Goal: Transaction & Acquisition: Purchase product/service

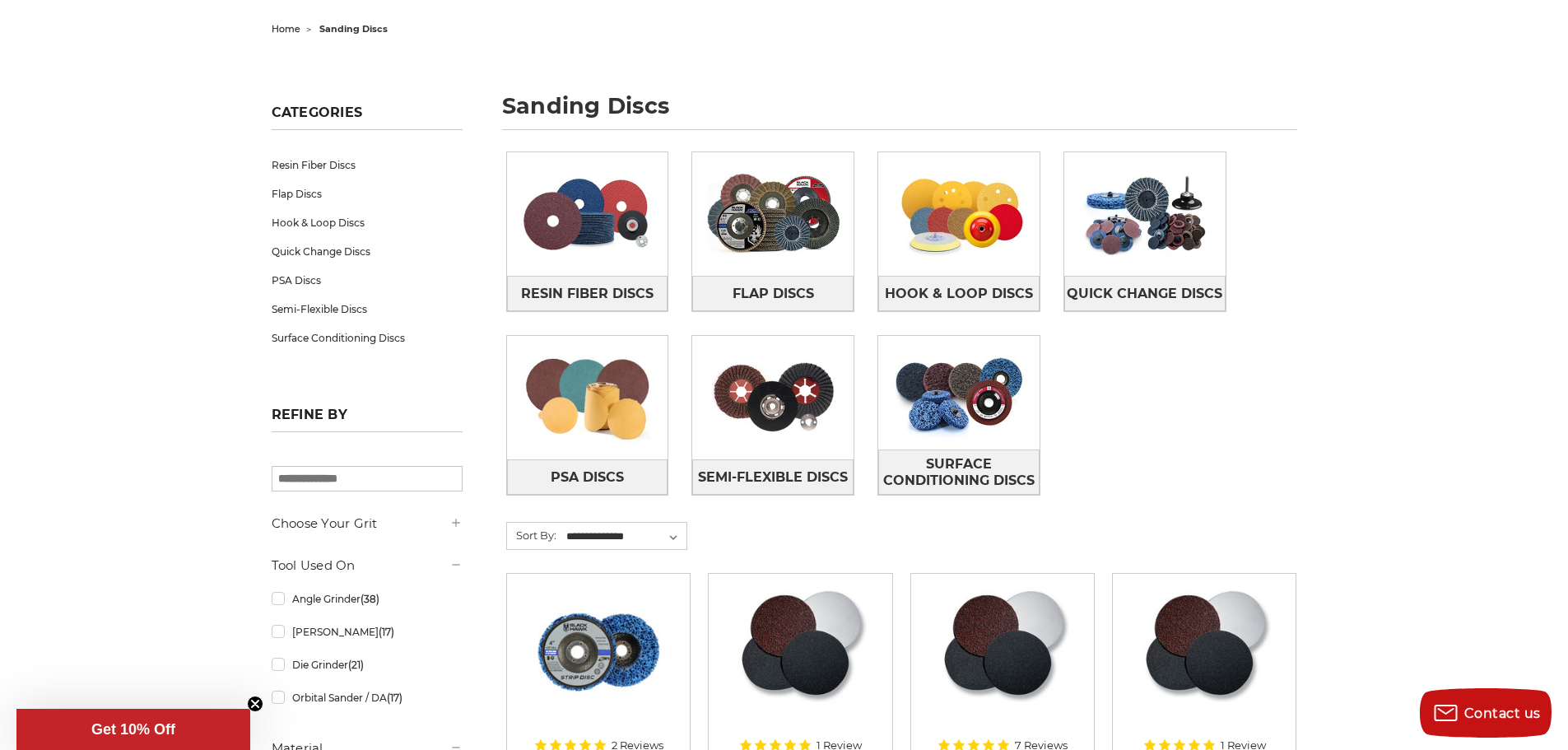
scroll to position [165, 0]
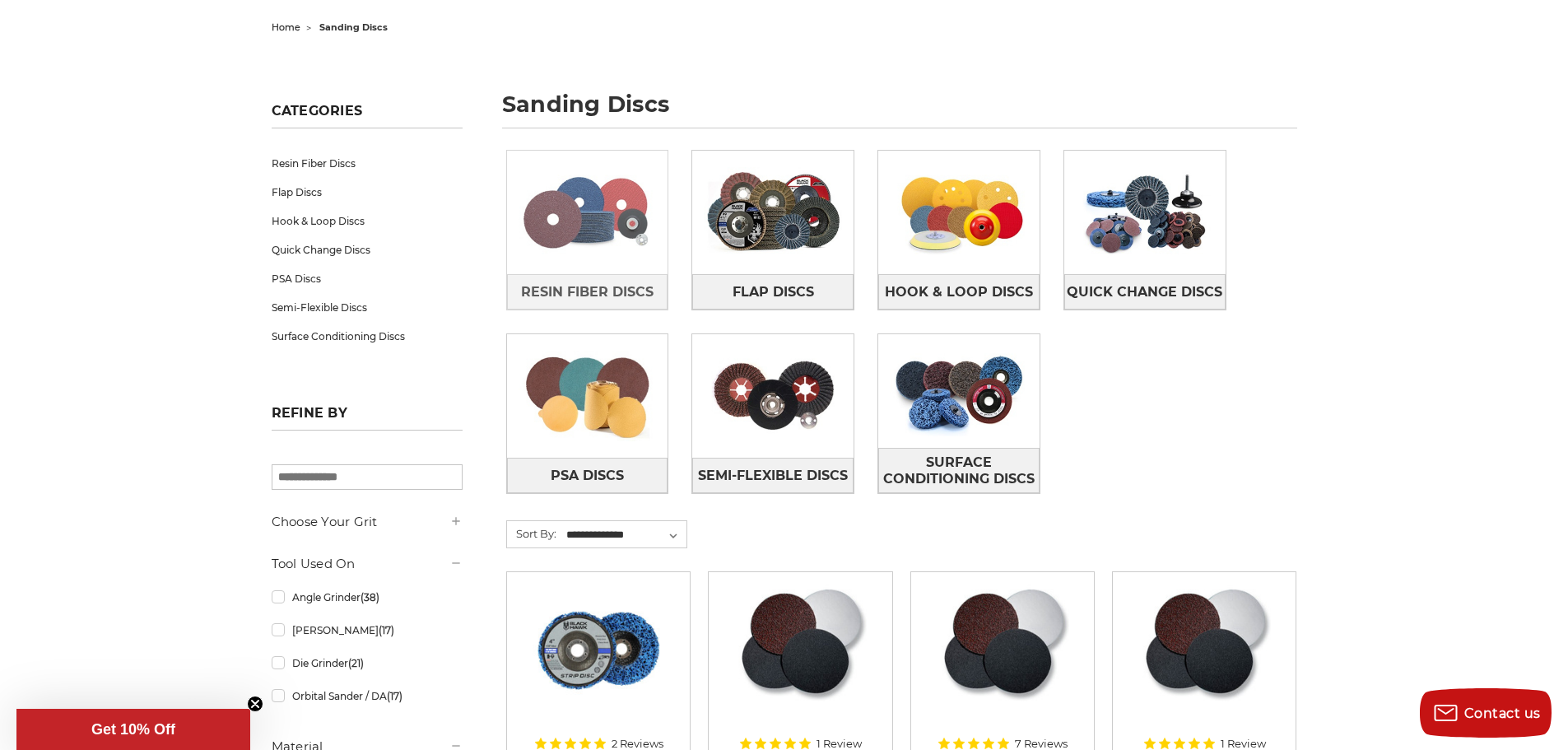
click at [549, 218] on img at bounding box center [588, 212] width 161 height 113
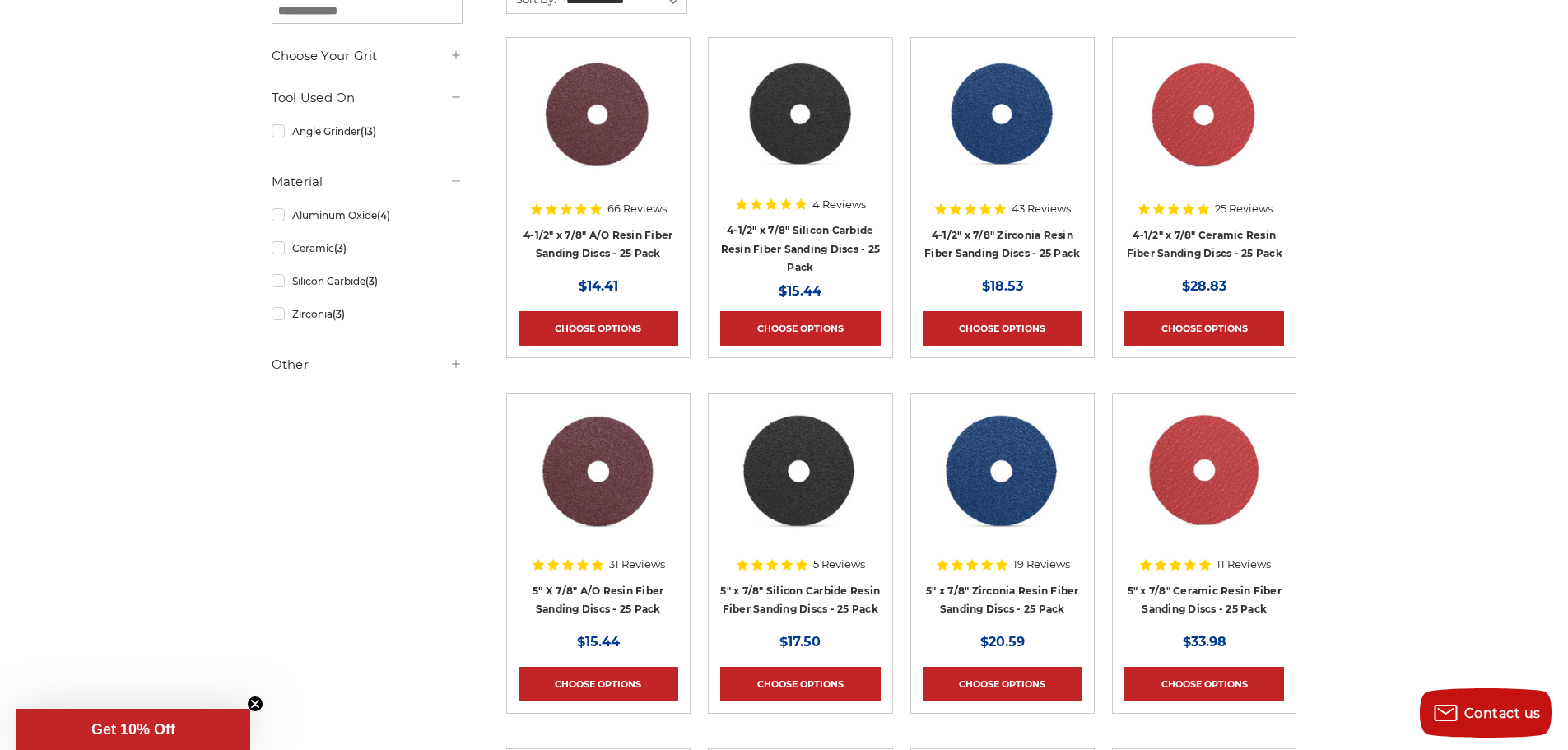
scroll to position [329, 0]
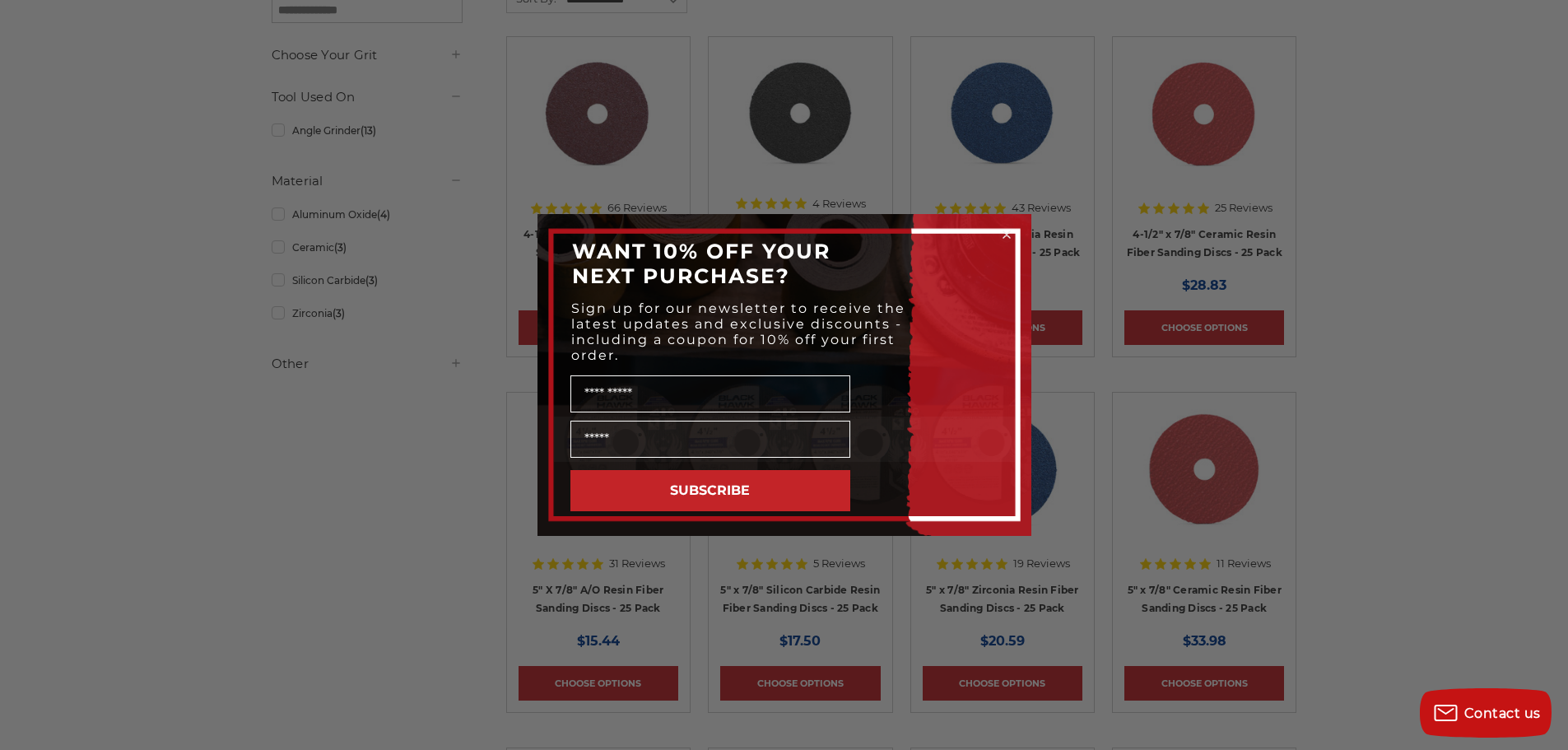
click at [1487, 216] on div "Close dialog WANT 10% OFF YOUR NEXT PURCHASE? Sign up for our newsletter to rec…" at bounding box center [784, 375] width 1568 height 750
drag, startPoint x: 408, startPoint y: 398, endPoint x: 419, endPoint y: 396, distance: 11.2
click at [417, 396] on div "Close dialog WANT 10% OFF YOUR NEXT PURCHASE? Sign up for our newsletter to rec…" at bounding box center [784, 375] width 1568 height 750
click at [1006, 235] on icon "Close dialog" at bounding box center [1006, 234] width 7 height 7
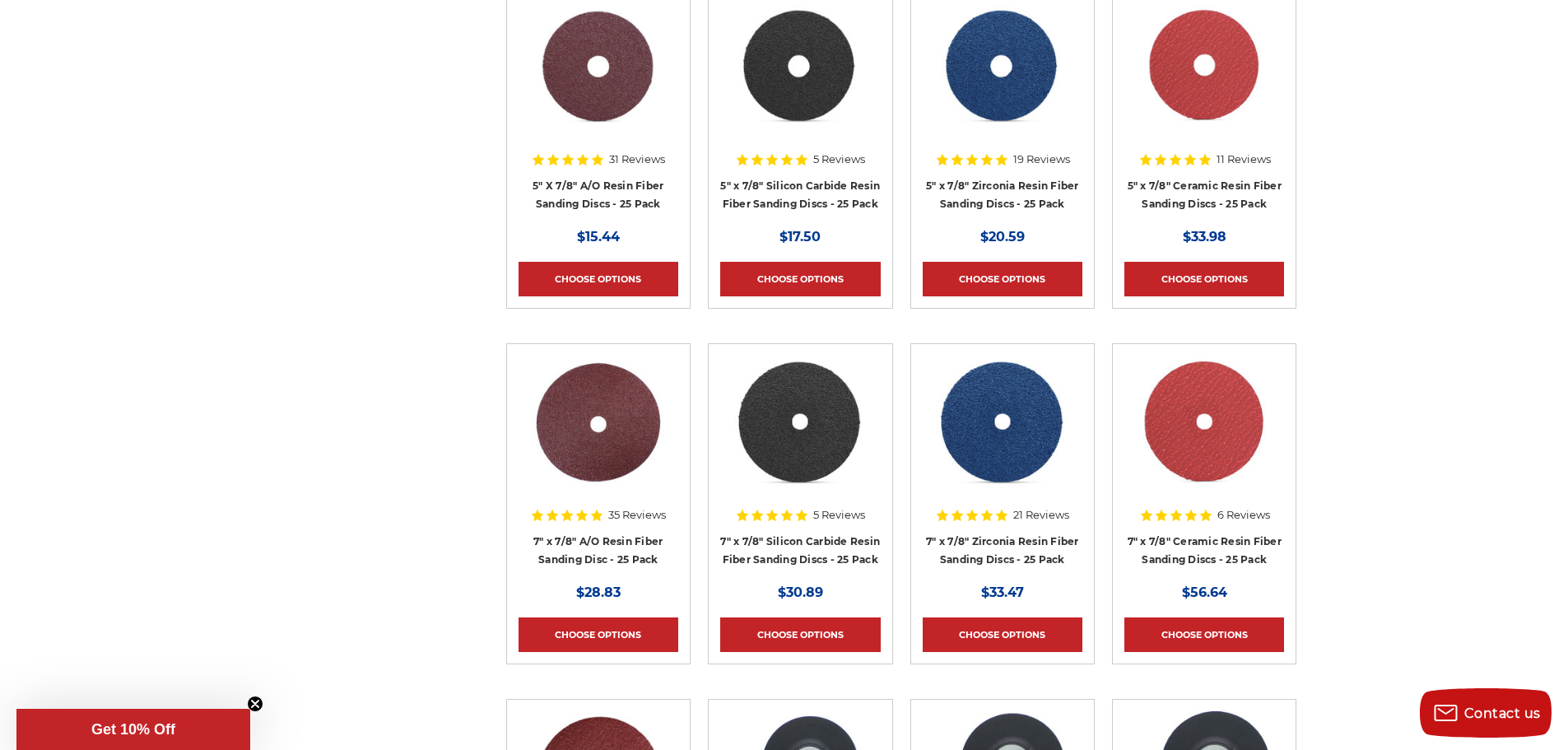
scroll to position [741, 0]
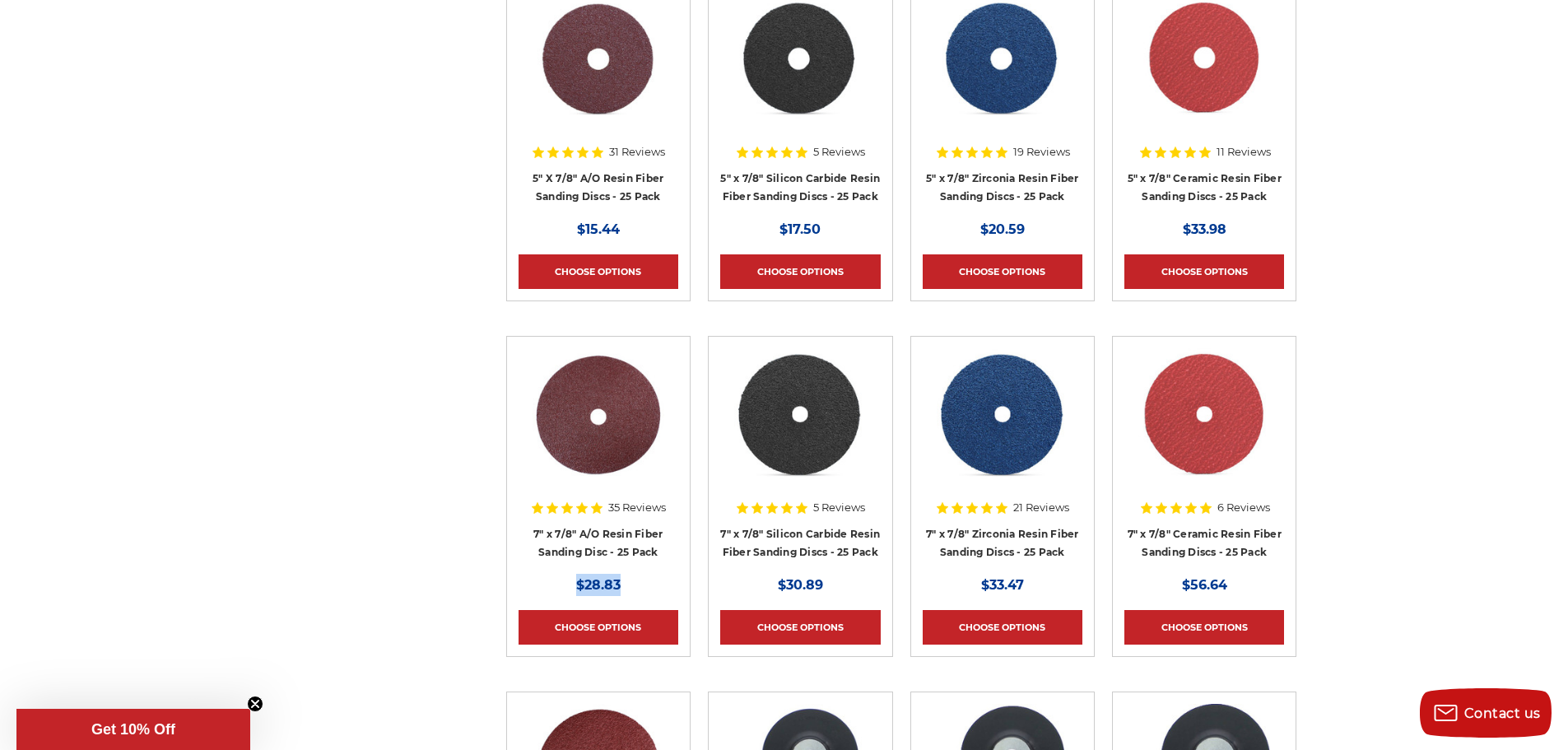
drag, startPoint x: 629, startPoint y: 585, endPoint x: 572, endPoint y: 584, distance: 57.0
click at [572, 584] on div "Now: $28.83" at bounding box center [598, 585] width 159 height 22
drag, startPoint x: 658, startPoint y: 579, endPoint x: 640, endPoint y: 561, distance: 25.5
click at [655, 577] on div "Now: $28.83" at bounding box center [598, 585] width 159 height 22
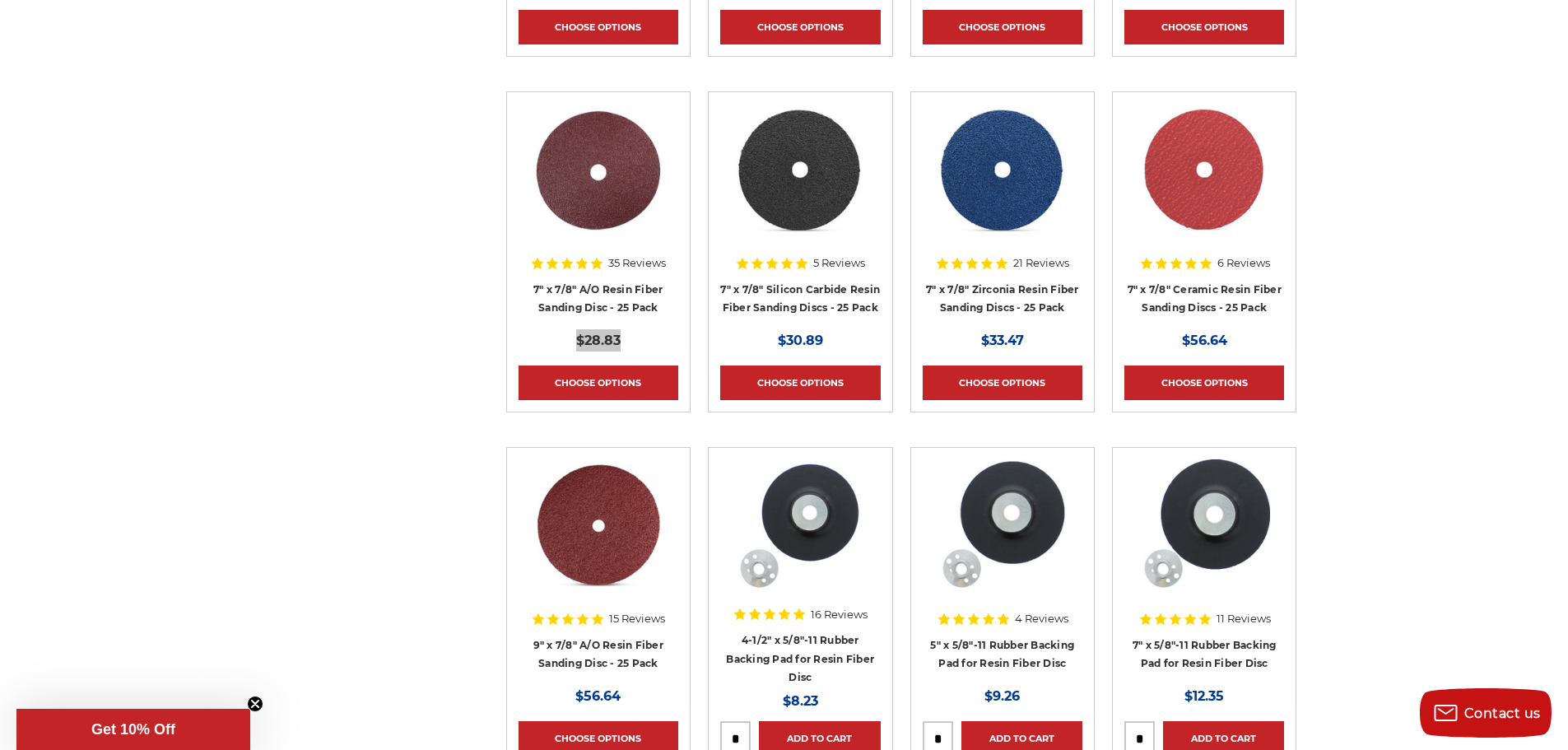
scroll to position [988, 0]
